Goal: Task Accomplishment & Management: Manage account settings

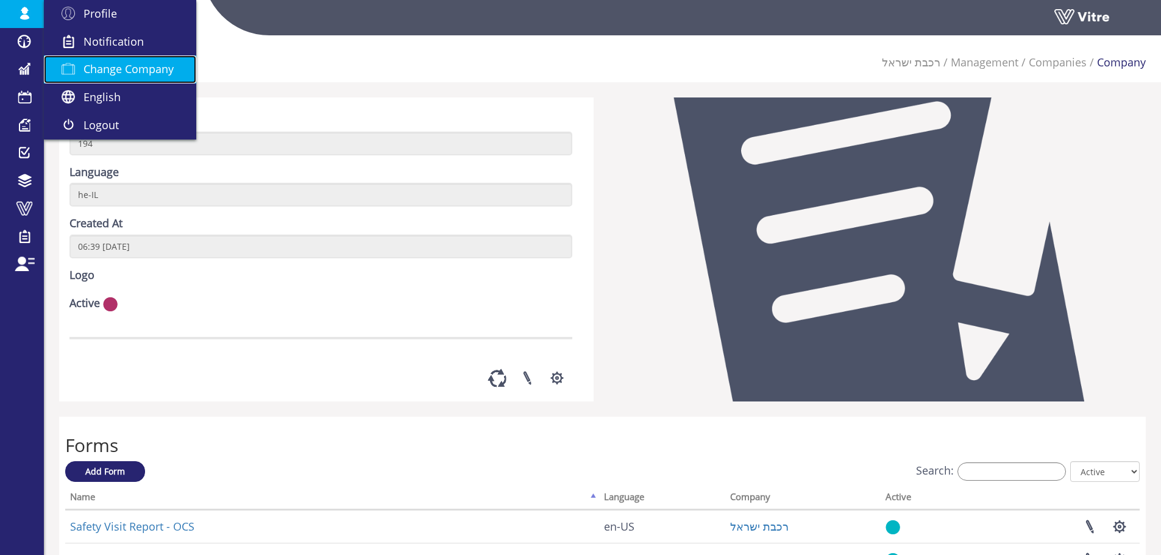
click at [117, 57] on link "Change Company" at bounding box center [120, 69] width 152 height 28
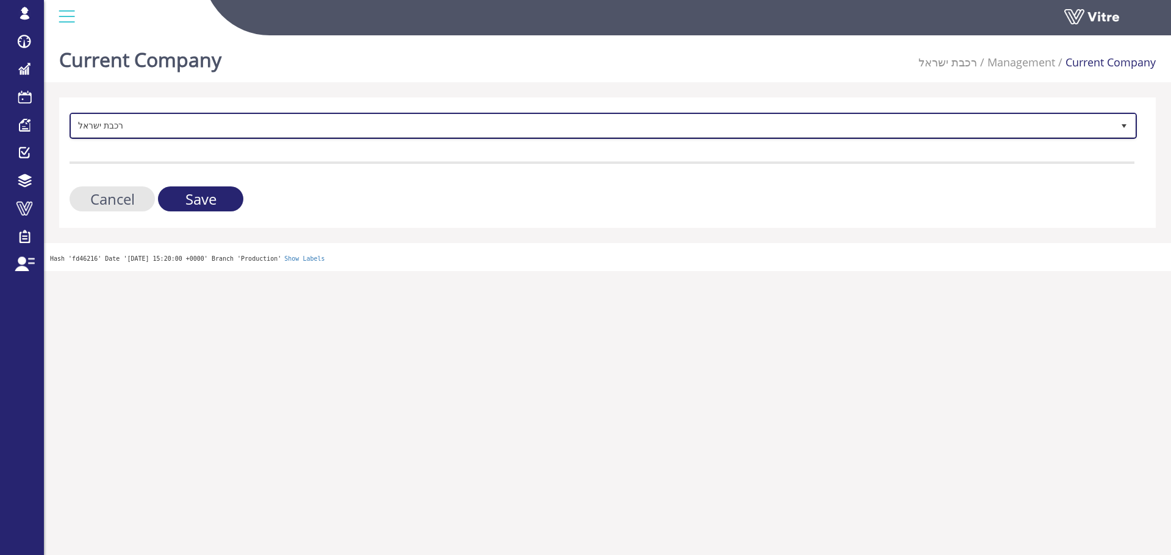
click at [234, 138] on span "רכבת ישראל 335" at bounding box center [603, 126] width 1067 height 26
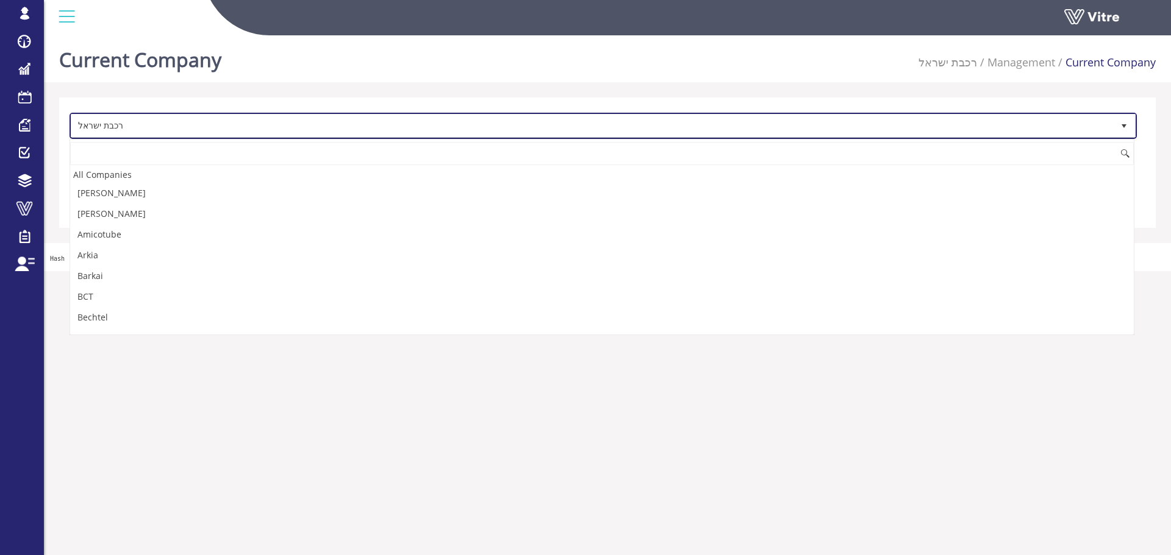
scroll to position [2400, 0]
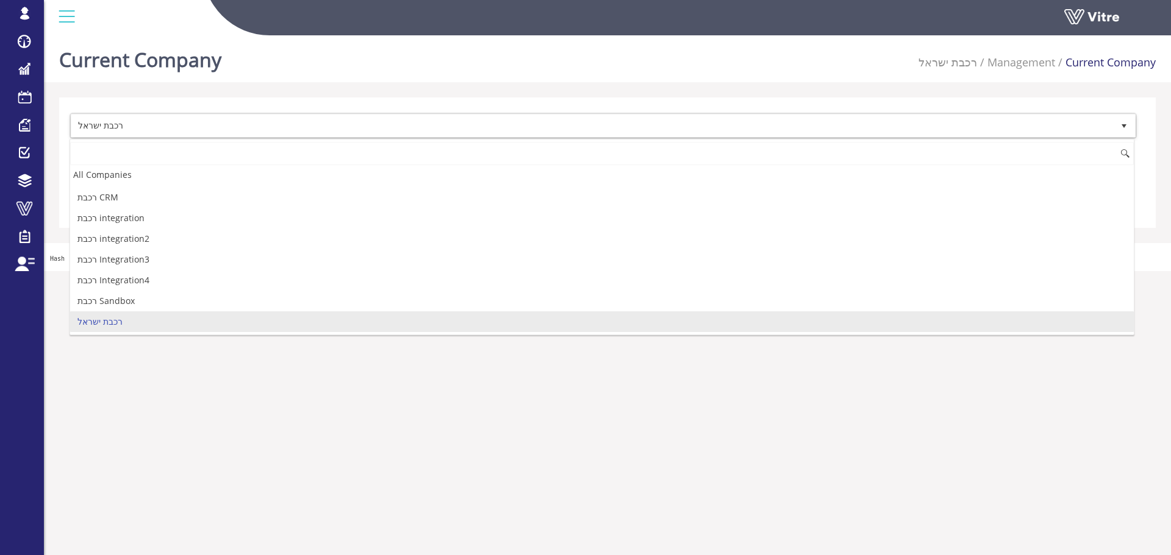
type input "ל"
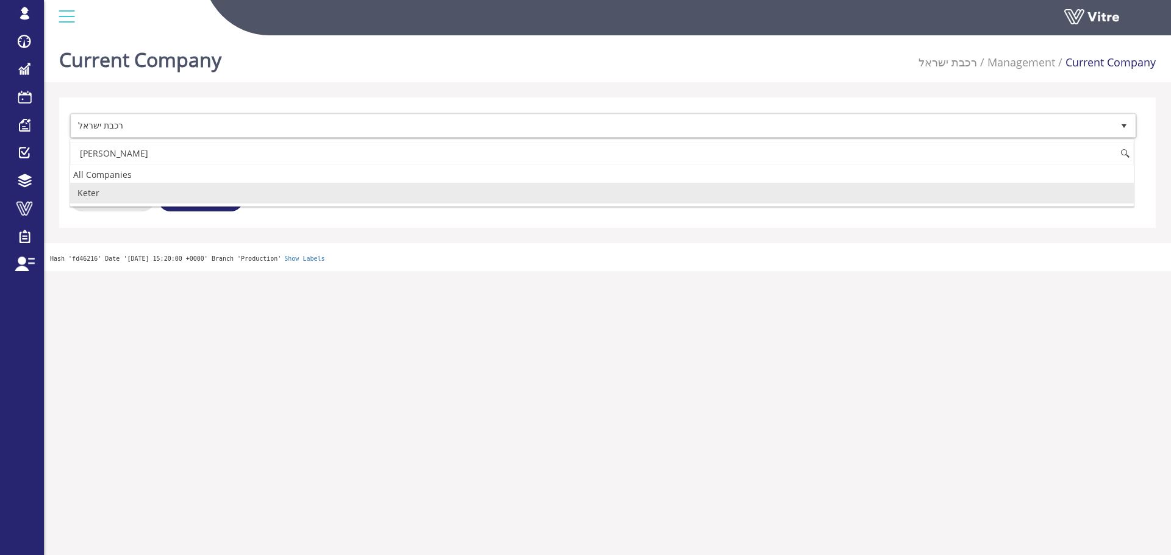
click at [114, 191] on li "Keter" at bounding box center [601, 193] width 1063 height 21
type input "ket"
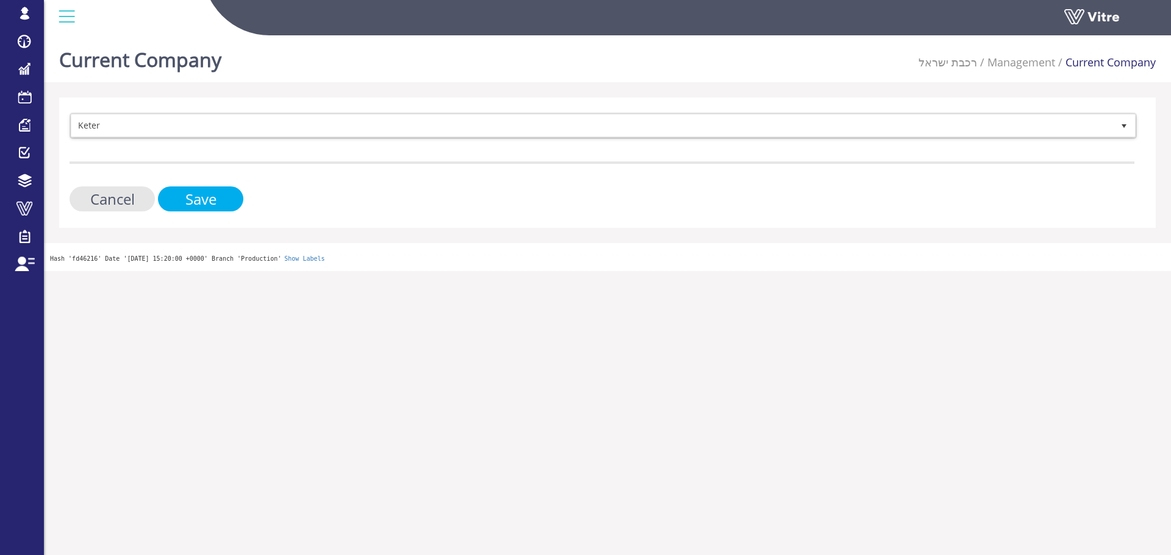
click at [172, 199] on input "Save" at bounding box center [200, 199] width 85 height 25
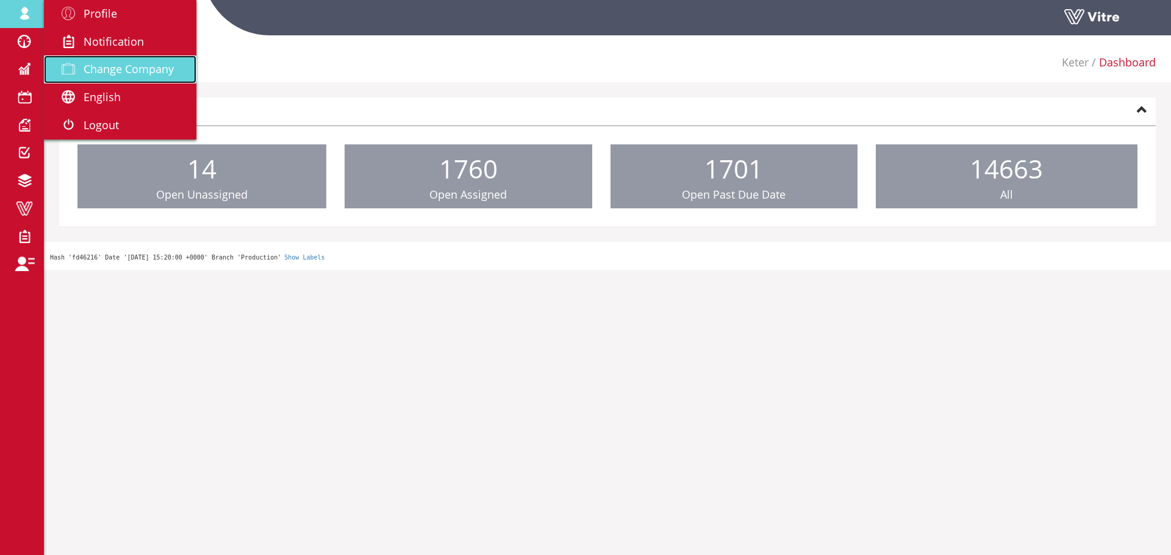
click at [80, 71] on span at bounding box center [68, 69] width 30 height 15
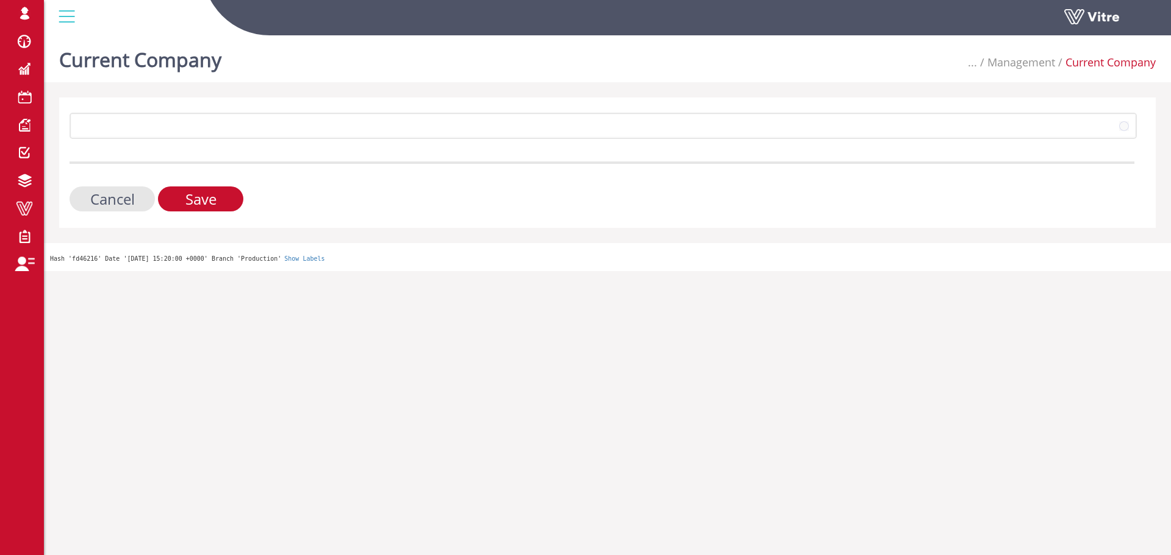
click at [182, 103] on div "218 Cancel Save" at bounding box center [607, 163] width 1096 height 130
click at [180, 112] on div "218 Cancel Save" at bounding box center [607, 163] width 1096 height 130
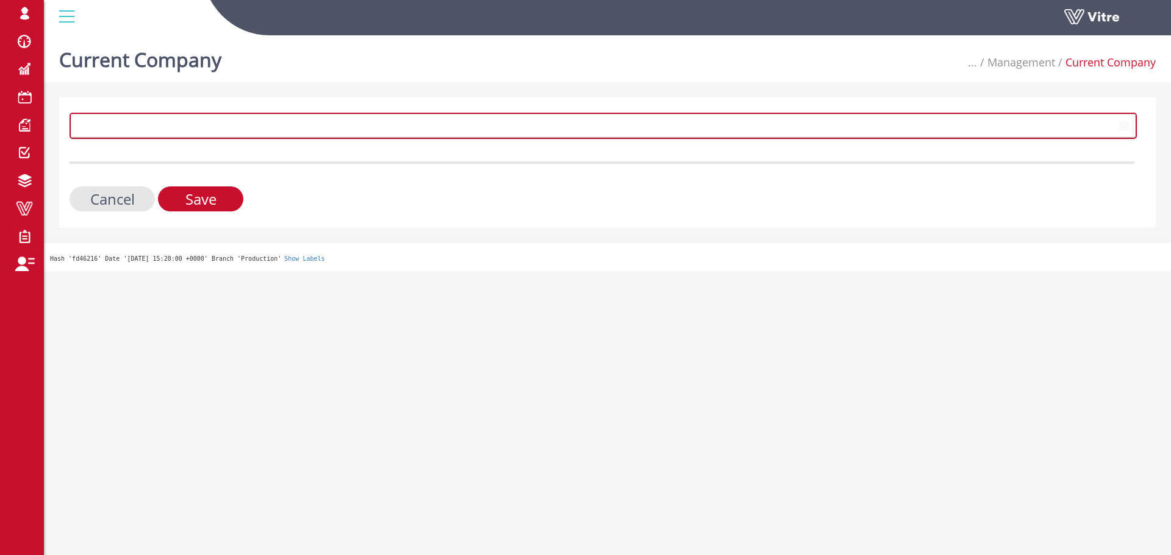
click at [177, 126] on span at bounding box center [591, 126] width 1041 height 22
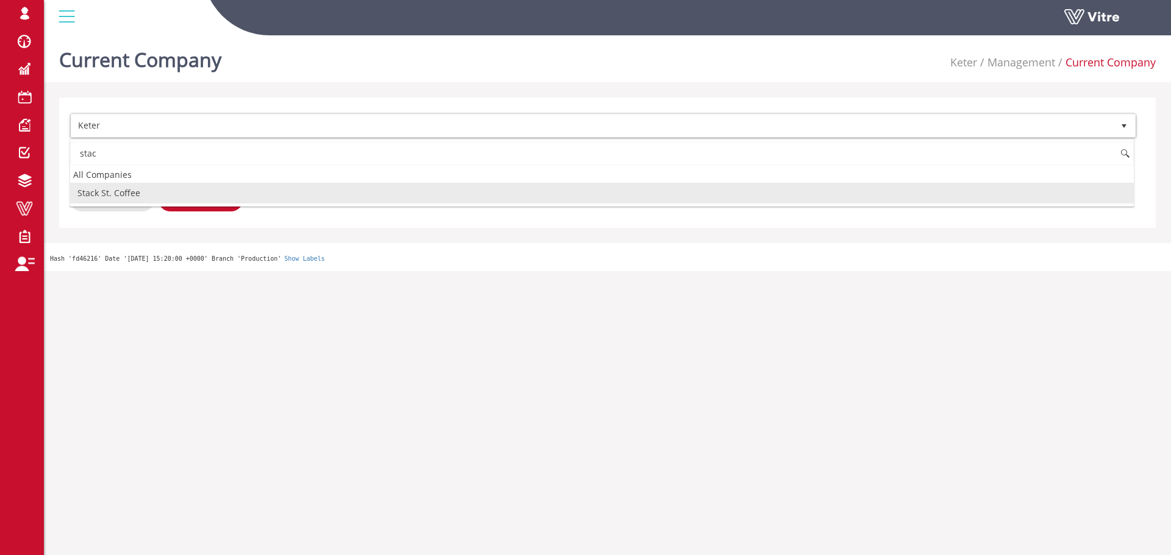
click at [126, 194] on li "Stack St. Coffee" at bounding box center [601, 193] width 1063 height 21
type input "stac"
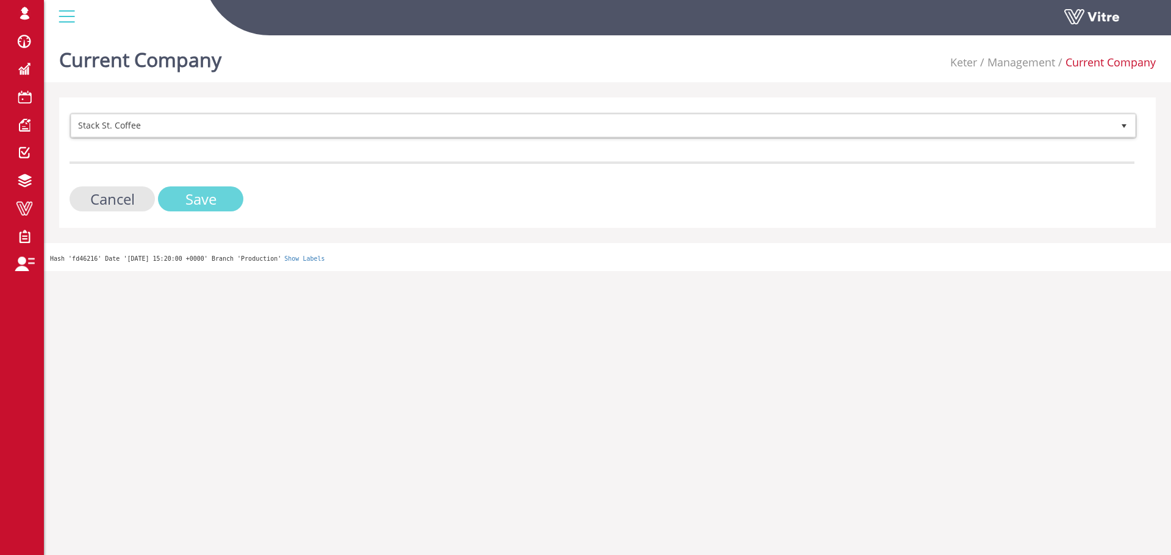
click at [199, 196] on input "Save" at bounding box center [200, 199] width 85 height 25
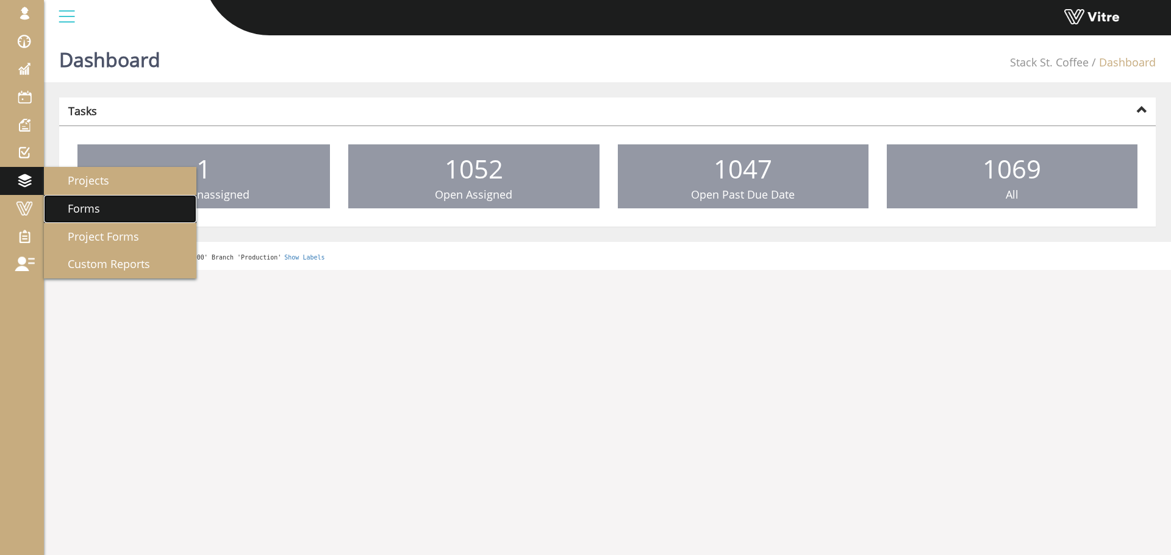
click at [76, 209] on span "Forms" at bounding box center [76, 208] width 47 height 15
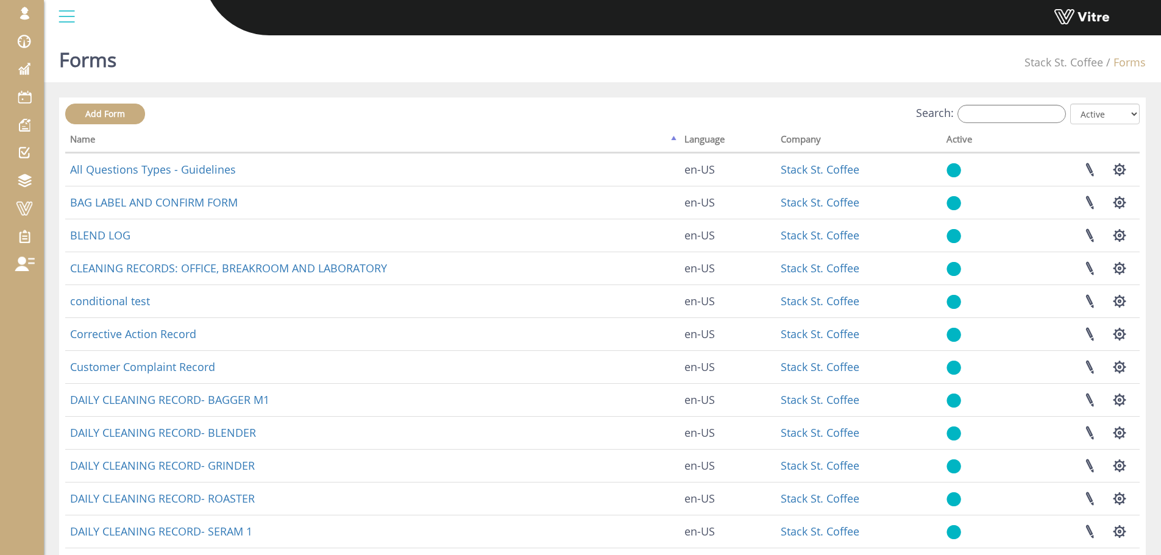
click at [1049, 124] on div "Search: All Active Not Active" at bounding box center [602, 115] width 1075 height 23
click at [1047, 123] on input "Search:" at bounding box center [1012, 114] width 109 height 18
paste input "PACKING RECORD"
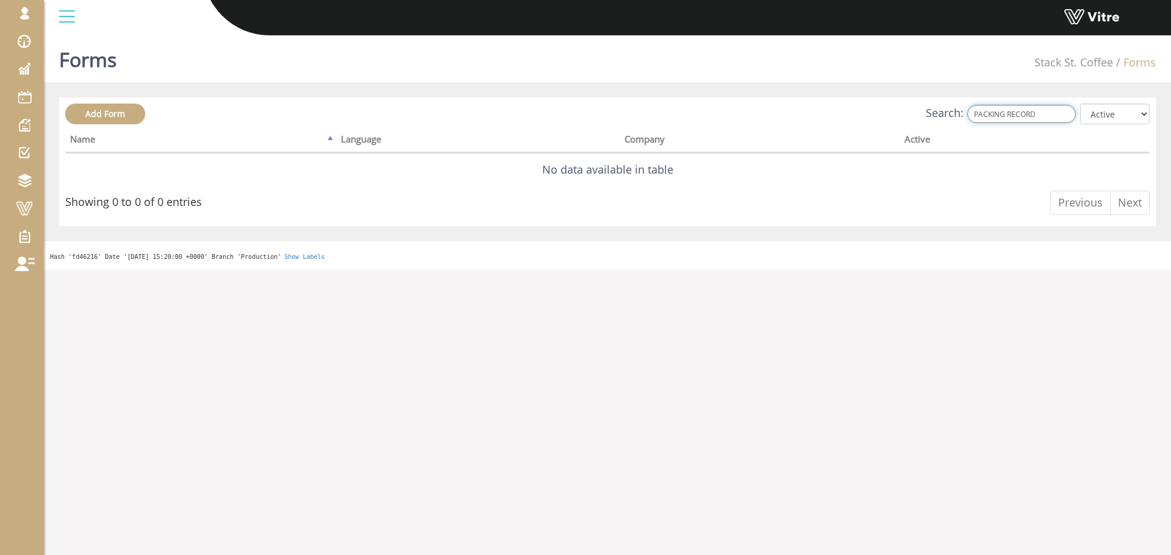
click at [987, 116] on input "PACKING RECORD" at bounding box center [1021, 114] width 109 height 18
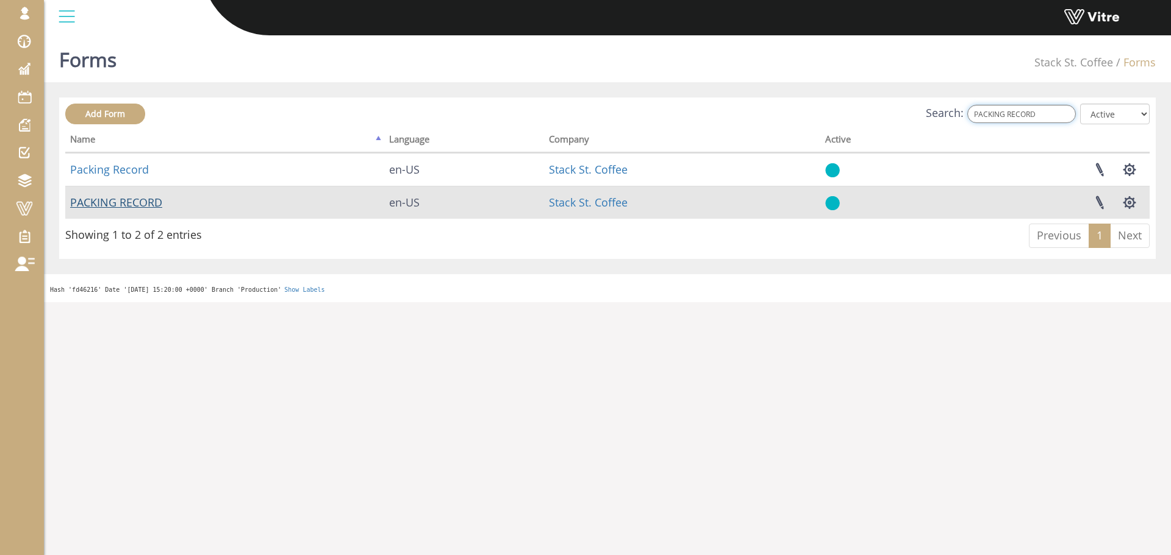
type input "PACKING RECORD"
click at [143, 207] on link "PACKING RECORD" at bounding box center [116, 202] width 92 height 15
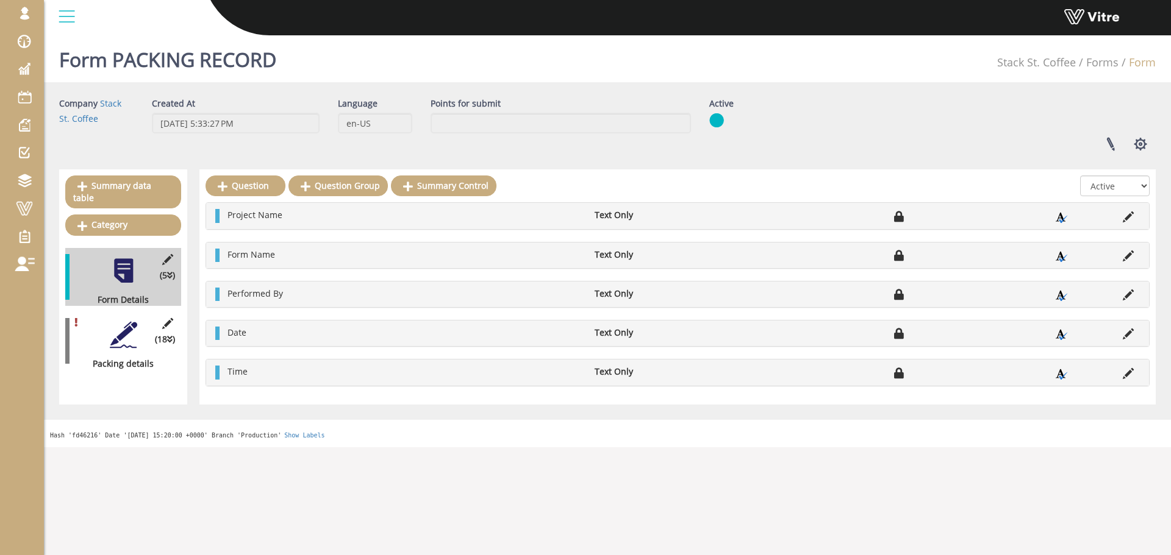
click at [120, 333] on div at bounding box center [123, 334] width 27 height 27
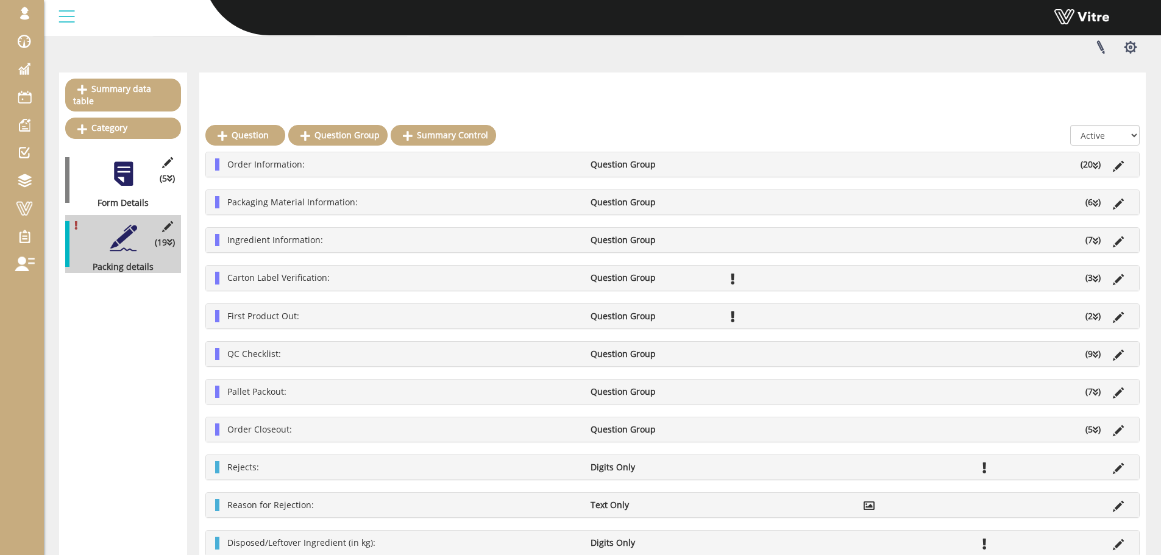
scroll to position [96, 0]
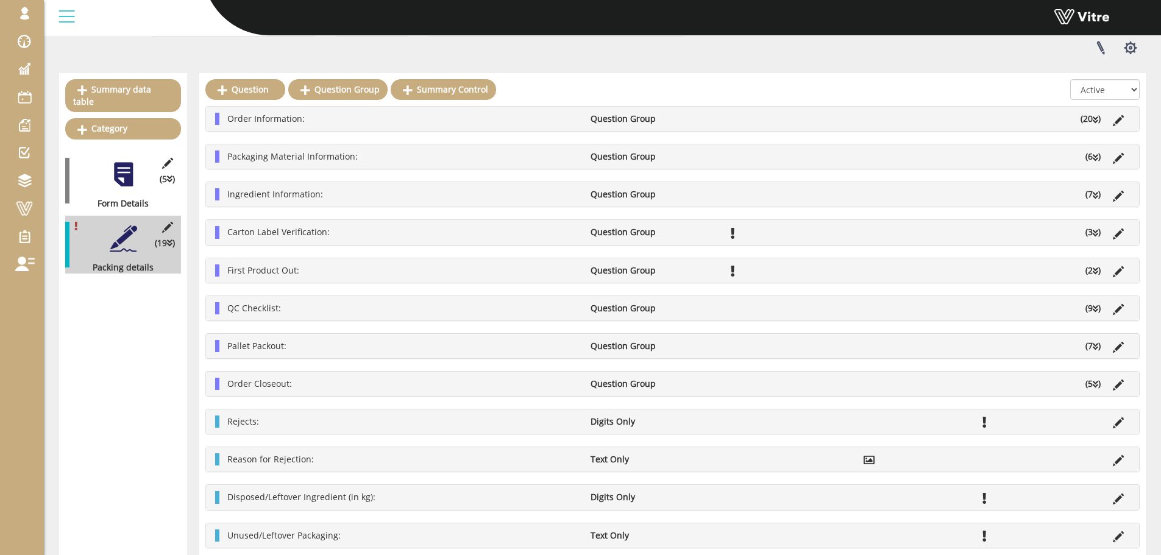
click at [1096, 382] on icon at bounding box center [1095, 384] width 5 height 9
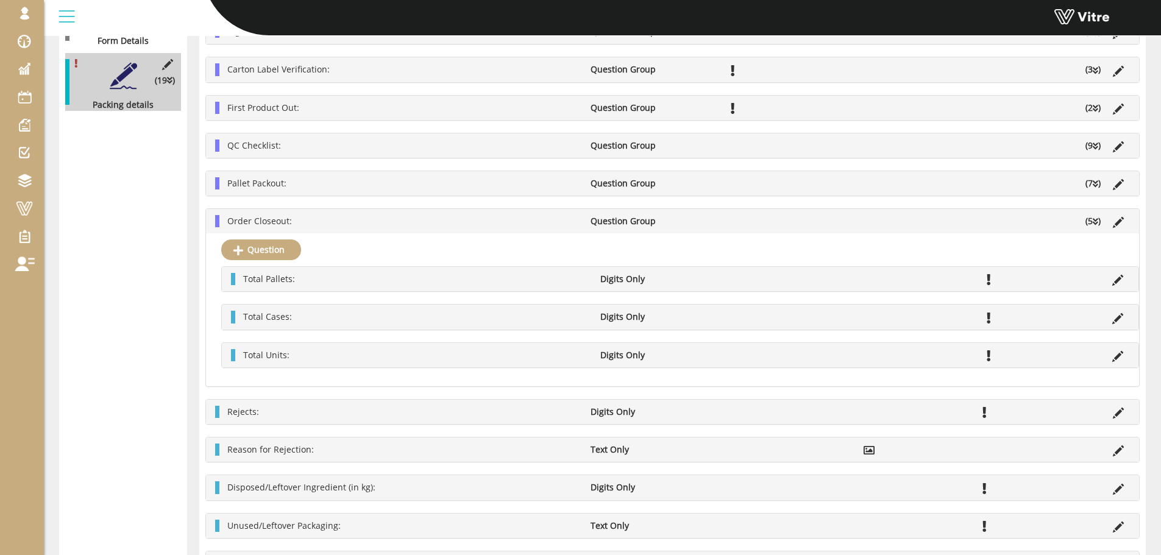
scroll to position [279, 0]
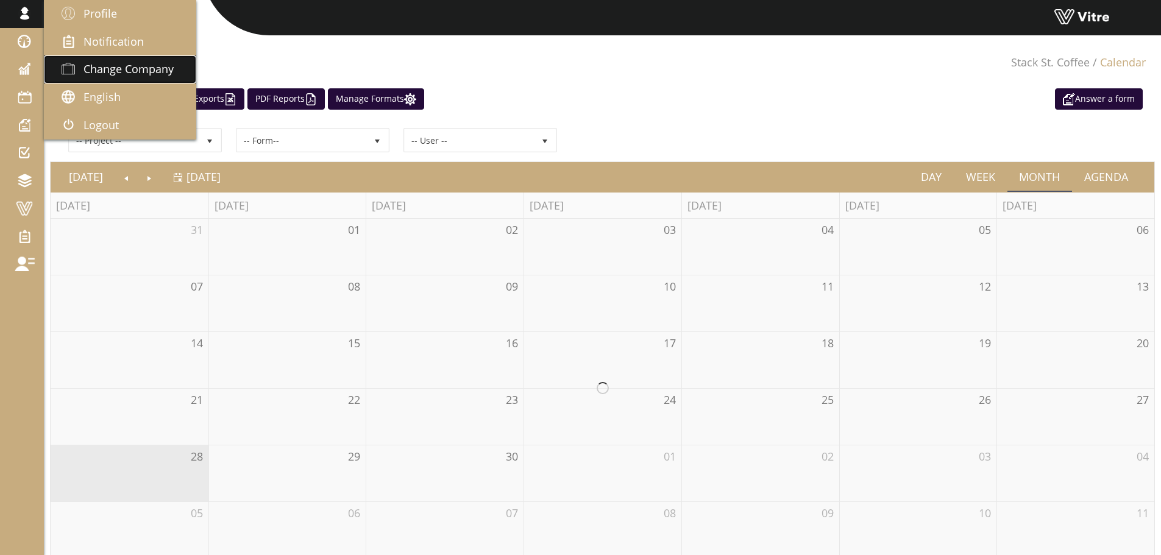
click at [104, 69] on span "Change Company" at bounding box center [129, 69] width 90 height 15
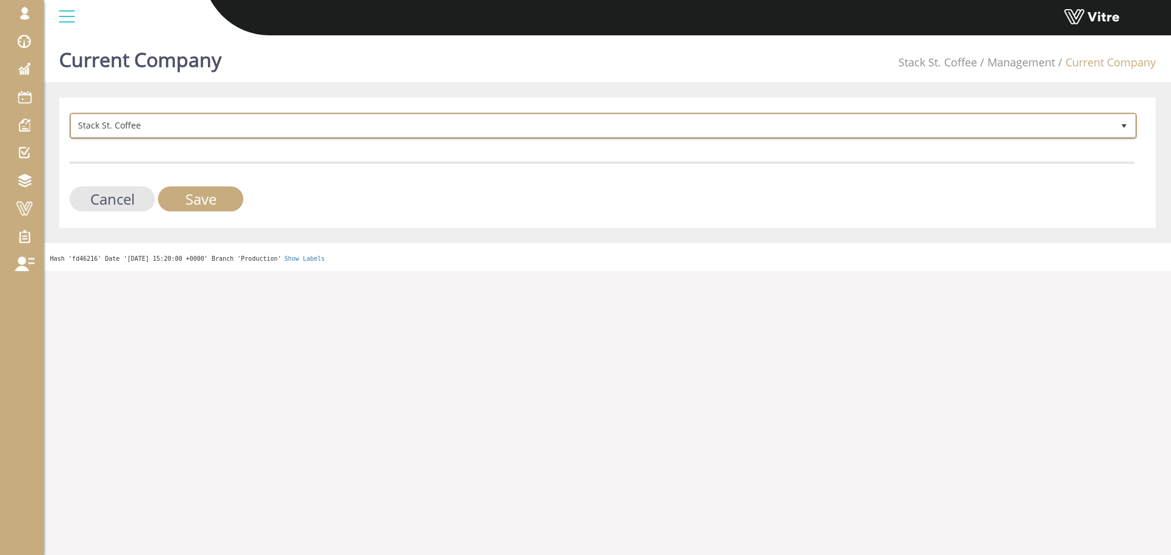
click at [195, 127] on span "Stack St. Coffee" at bounding box center [591, 126] width 1041 height 22
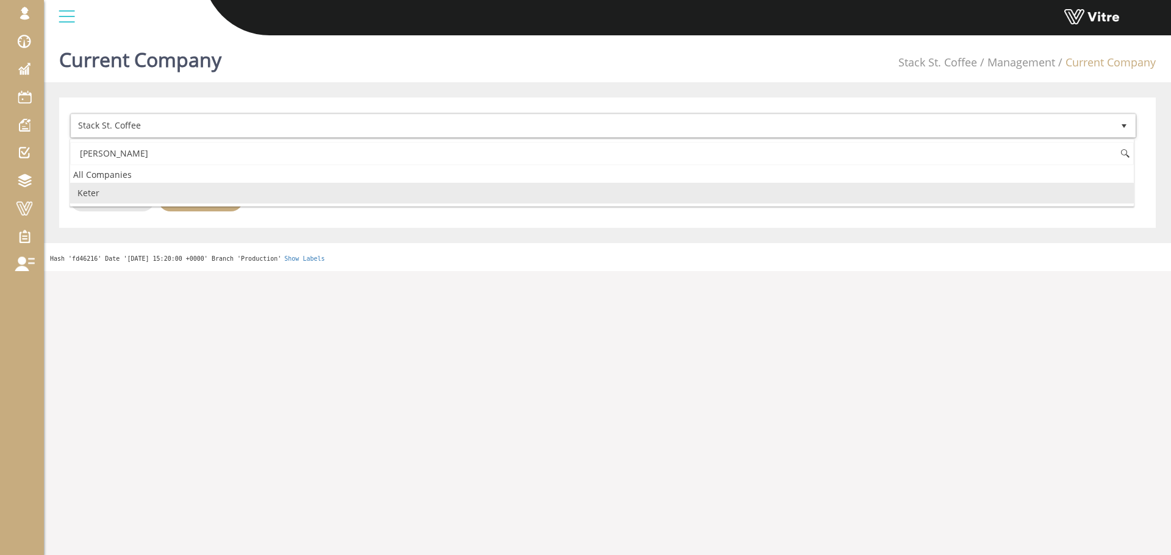
click at [101, 194] on li "Keter" at bounding box center [601, 193] width 1063 height 21
type input "[PERSON_NAME]"
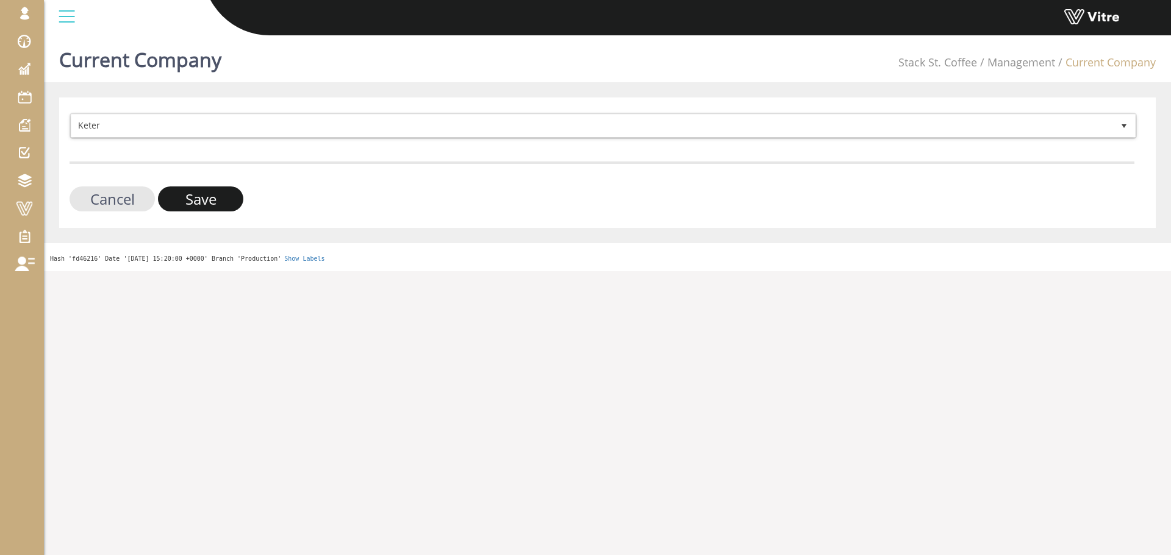
click at [169, 191] on input "Save" at bounding box center [200, 199] width 85 height 25
